Goal: Information Seeking & Learning: Learn about a topic

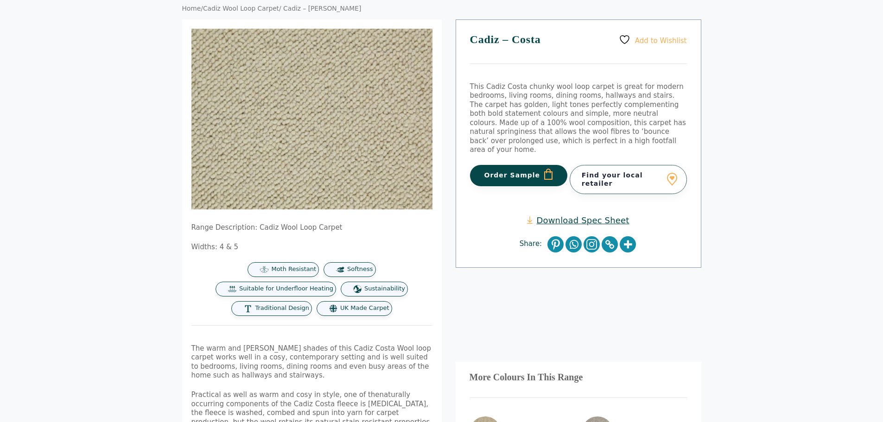
scroll to position [78, 0]
click at [561, 216] on link "Download Spec Sheet" at bounding box center [578, 221] width 102 height 11
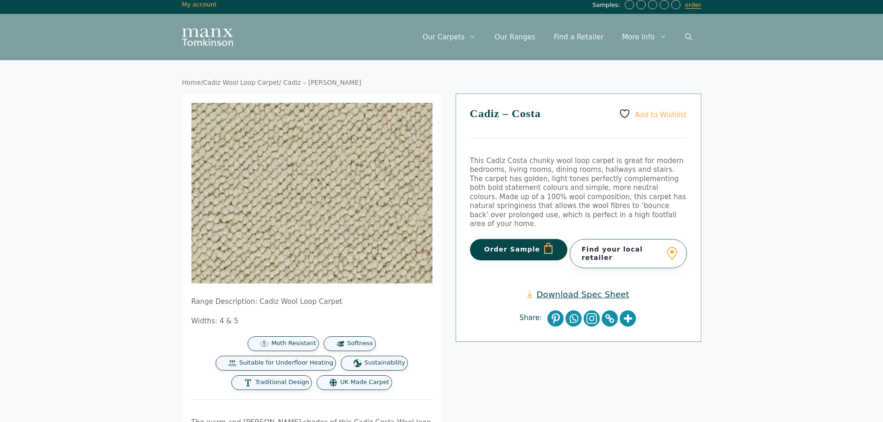
scroll to position [0, 0]
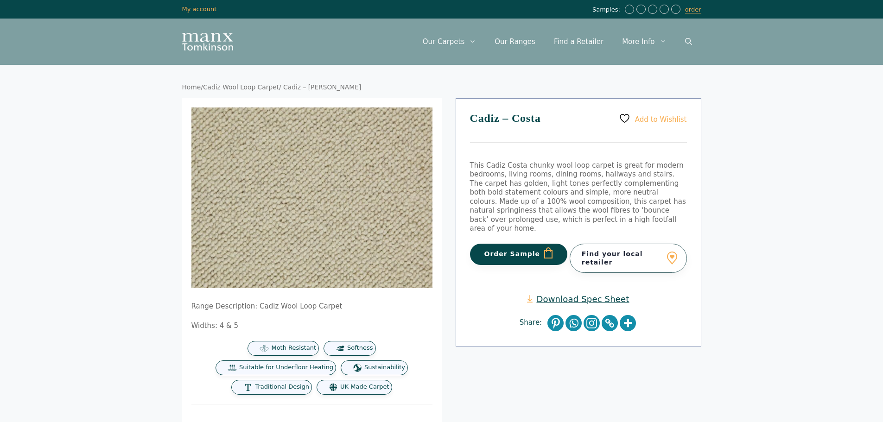
click at [258, 87] on link "Cadiz Wool Loop Carpet" at bounding box center [241, 86] width 76 height 7
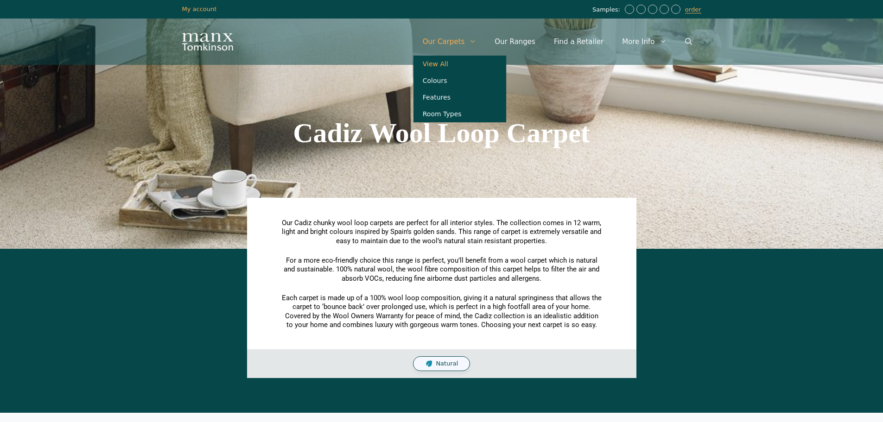
click at [455, 64] on link "View All" at bounding box center [459, 64] width 93 height 17
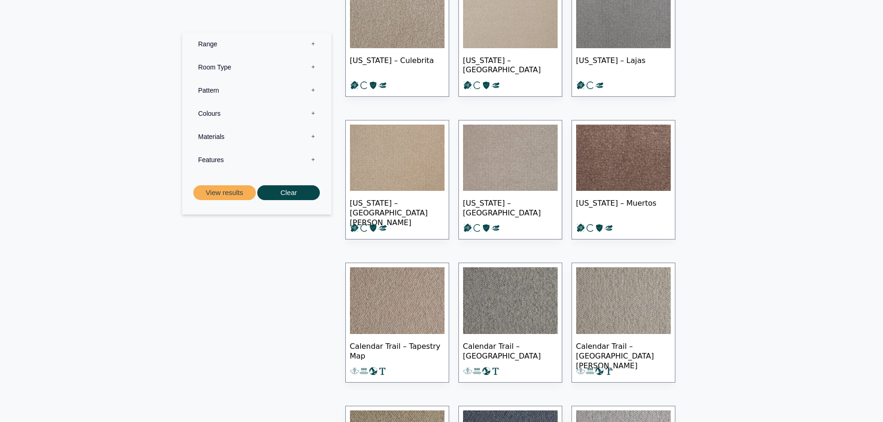
scroll to position [228, 0]
click at [213, 133] on label "Materials 0" at bounding box center [256, 136] width 135 height 23
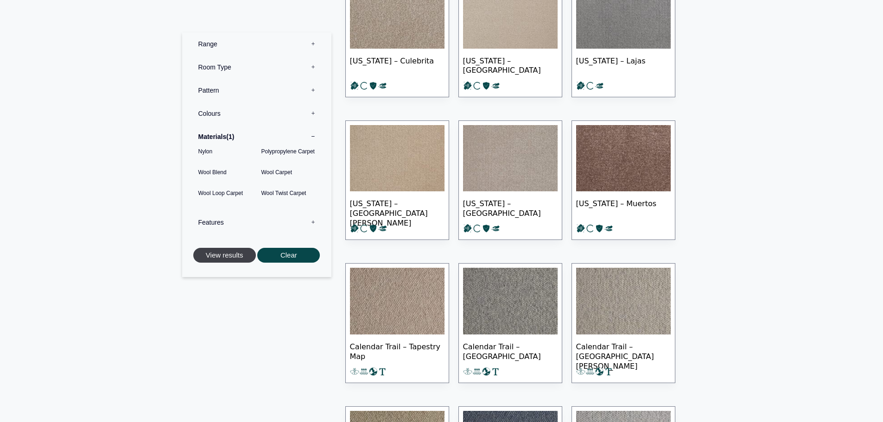
click at [219, 262] on button "View results" at bounding box center [224, 255] width 63 height 15
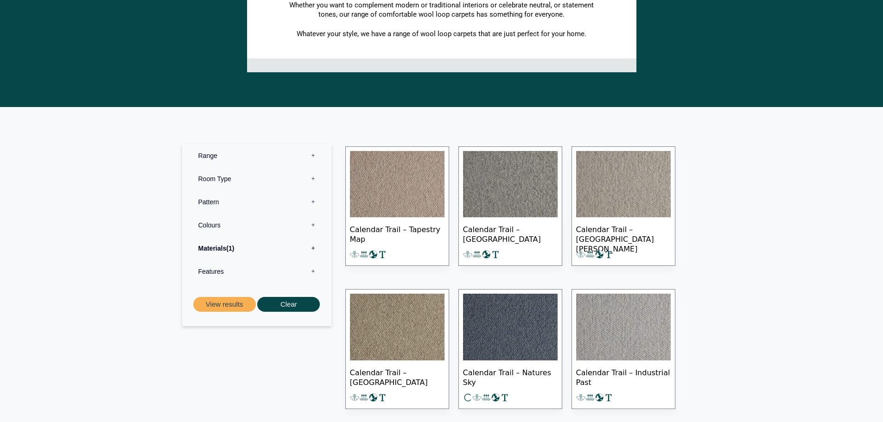
scroll to position [263, 0]
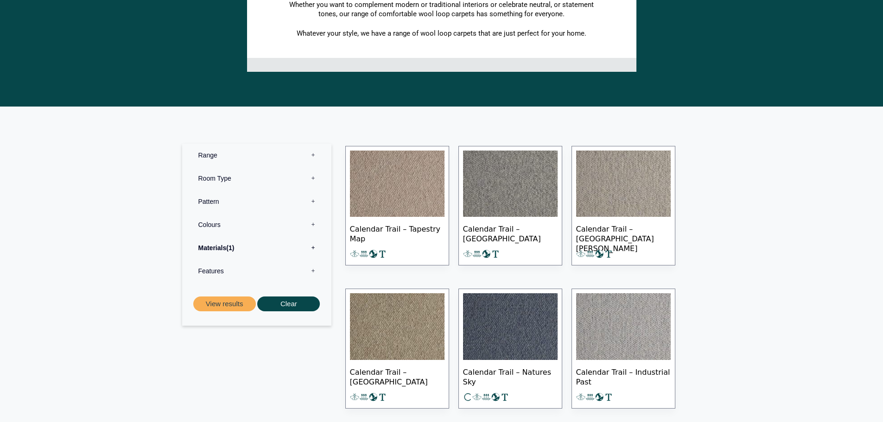
click at [600, 194] on img at bounding box center [623, 184] width 95 height 67
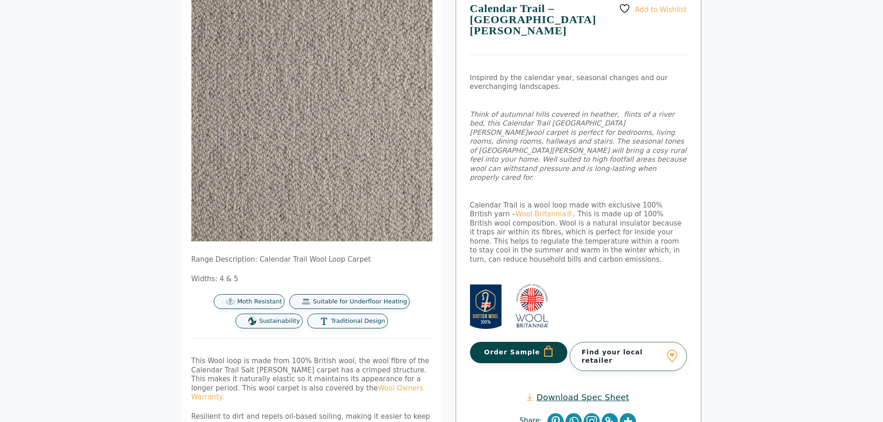
scroll to position [110, 0]
click at [577, 392] on link "Download Spec Sheet" at bounding box center [578, 397] width 102 height 11
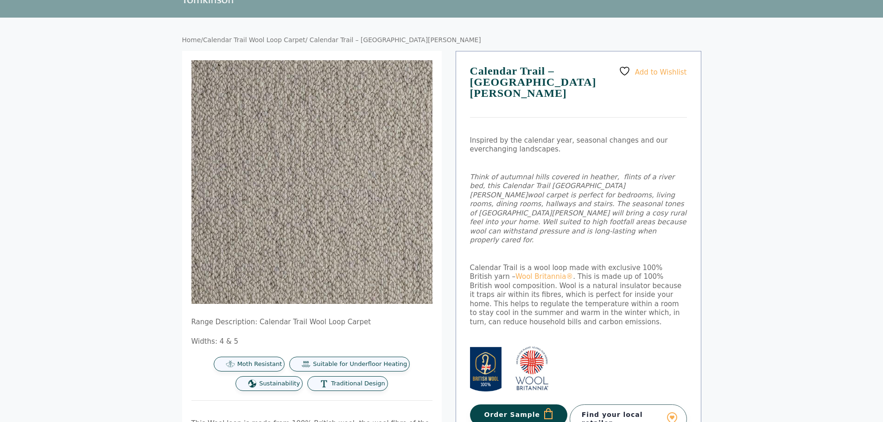
scroll to position [48, 0]
drag, startPoint x: 546, startPoint y: 72, endPoint x: 471, endPoint y: 74, distance: 74.2
click at [471, 74] on h1 "Calendar Trail – Salt Marsh" at bounding box center [578, 91] width 217 height 52
copy h1 "Calendar Trail"
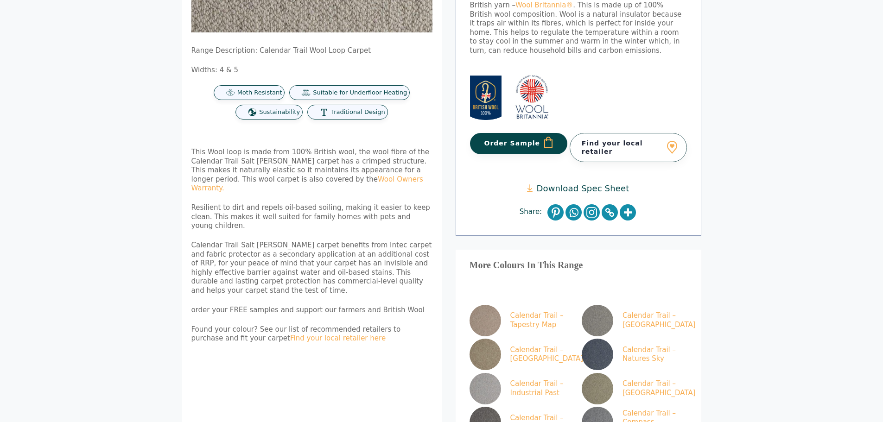
scroll to position [299, 0]
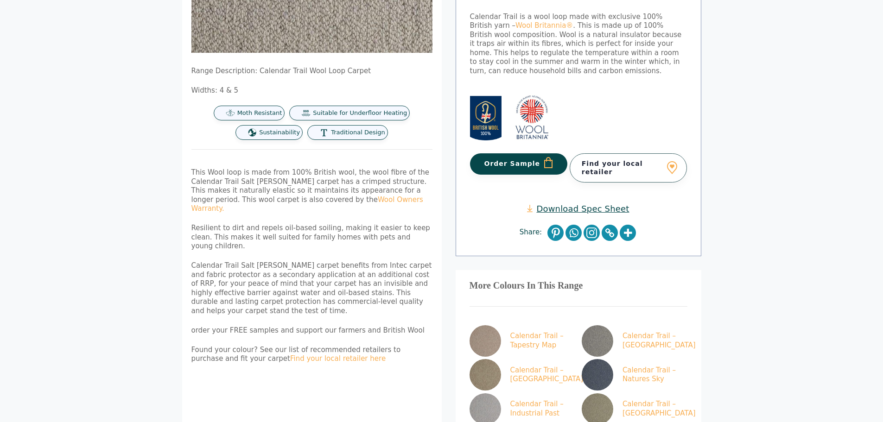
click at [578, 203] on link "Download Spec Sheet" at bounding box center [578, 208] width 102 height 11
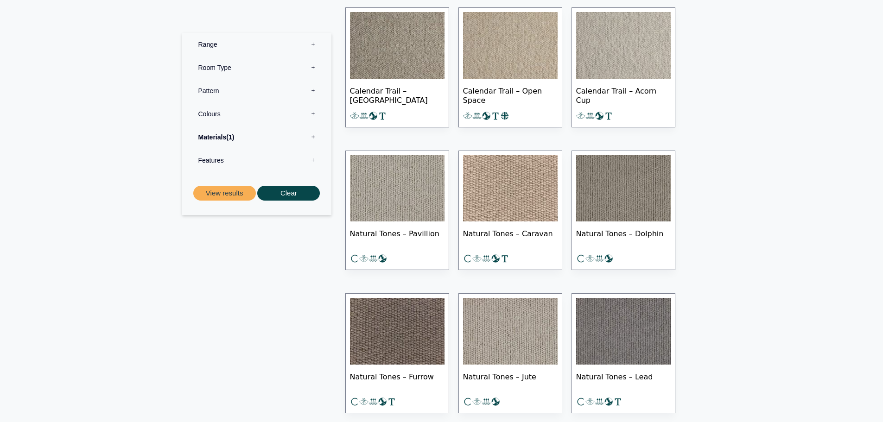
scroll to position [832, 0]
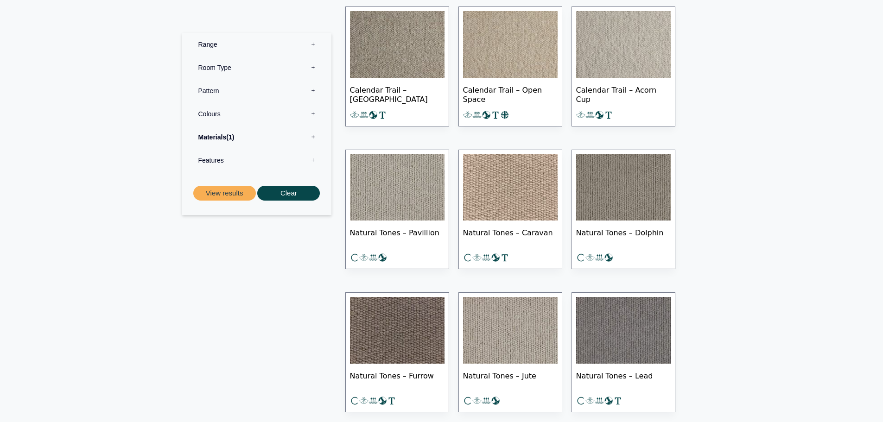
click at [419, 178] on img at bounding box center [397, 187] width 95 height 67
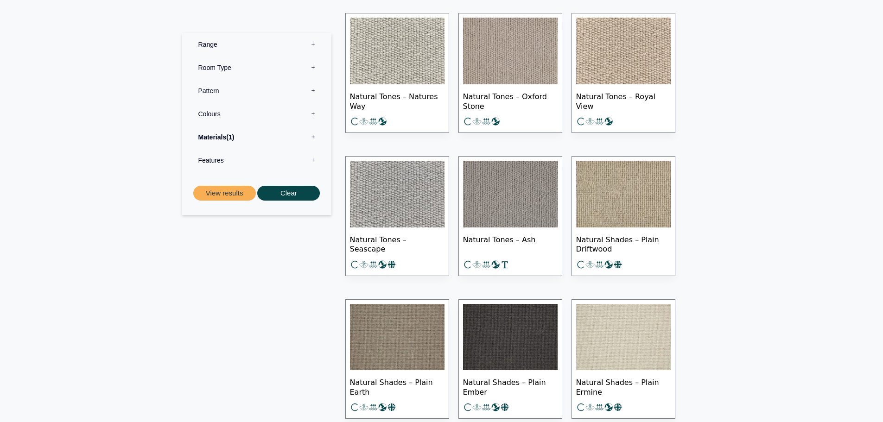
scroll to position [1256, 0]
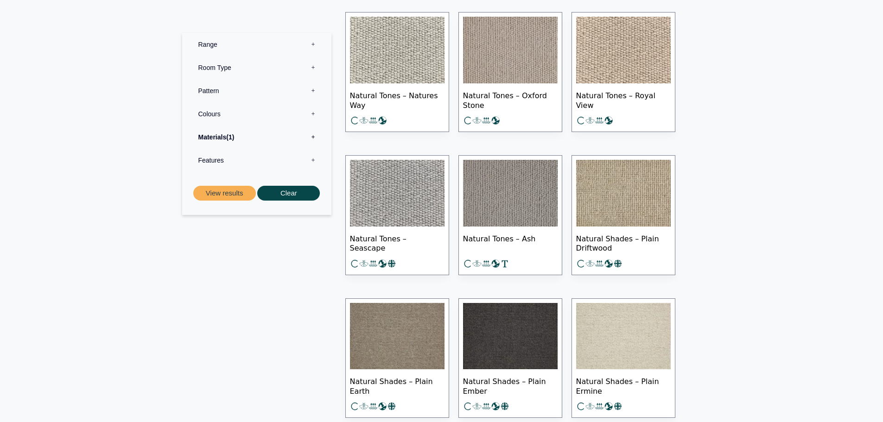
click at [399, 46] on img at bounding box center [397, 50] width 95 height 67
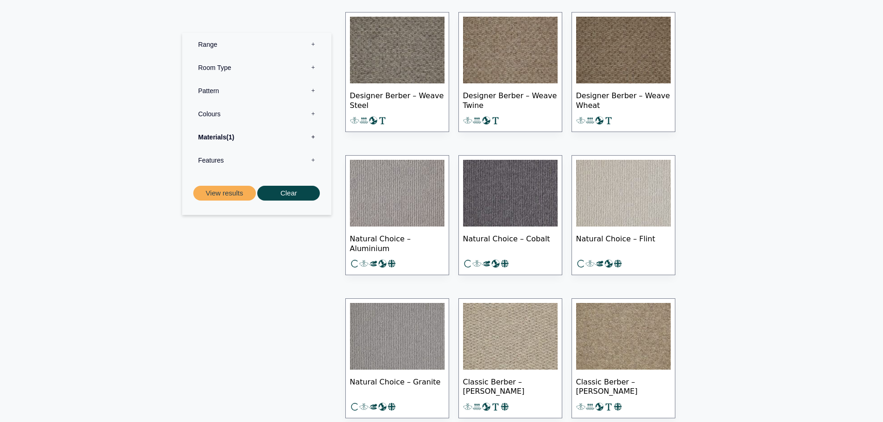
scroll to position [2973, 0]
click at [634, 191] on img at bounding box center [623, 192] width 95 height 67
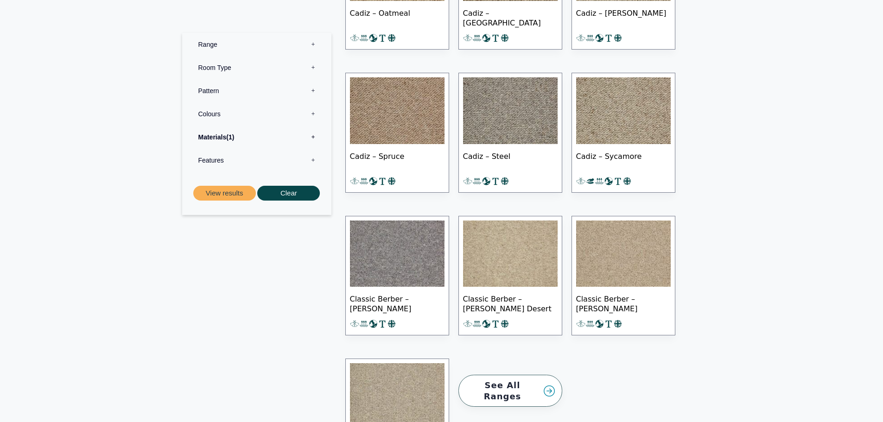
scroll to position [4345, 0]
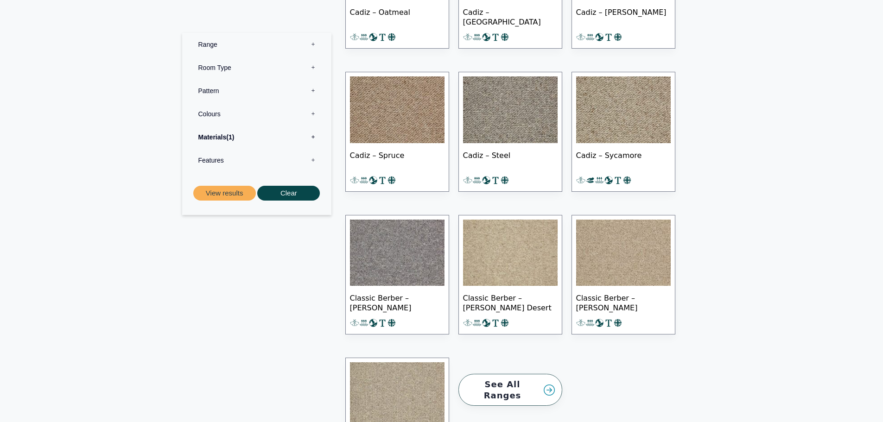
click at [500, 107] on img at bounding box center [510, 109] width 95 height 67
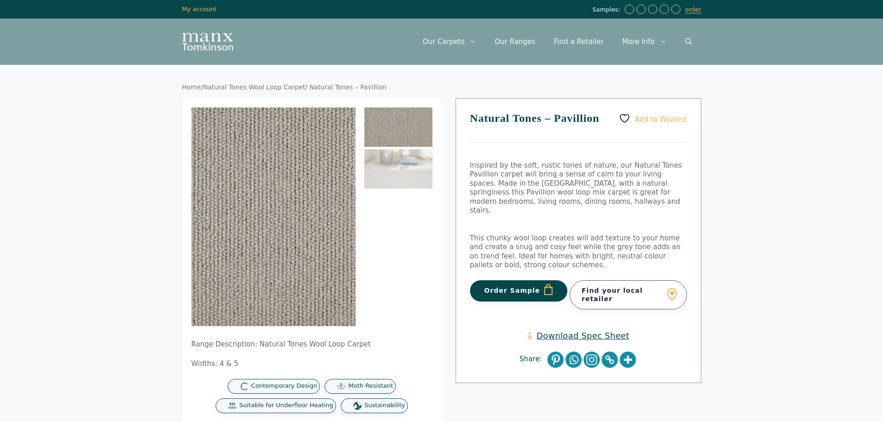
click at [586, 330] on link "Download Spec Sheet" at bounding box center [578, 335] width 102 height 11
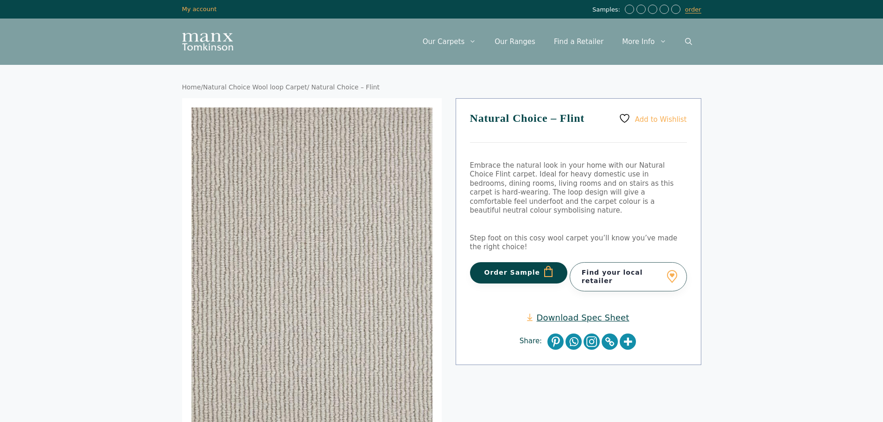
click at [591, 312] on link "Download Spec Sheet" at bounding box center [578, 317] width 102 height 11
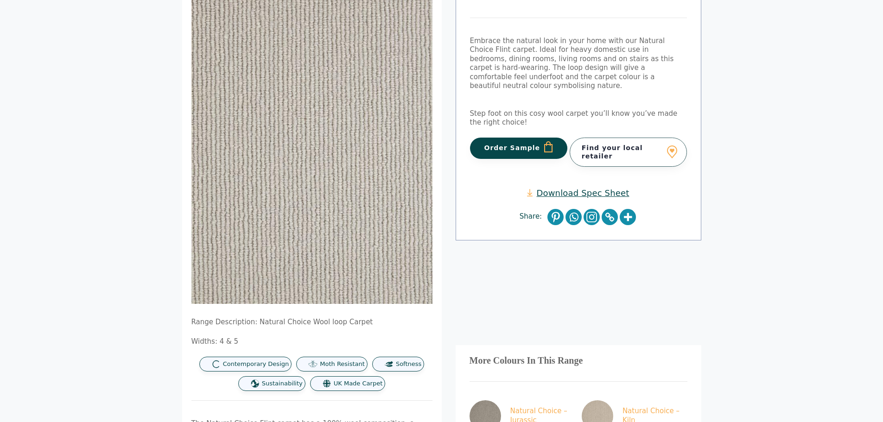
scroll to position [125, 0]
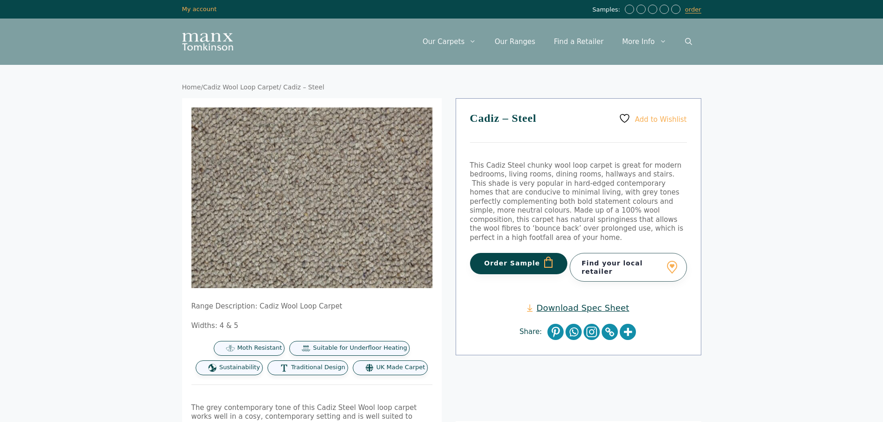
click at [566, 303] on link "Download Spec Sheet" at bounding box center [578, 308] width 102 height 11
